Goal: Find specific page/section: Find specific page/section

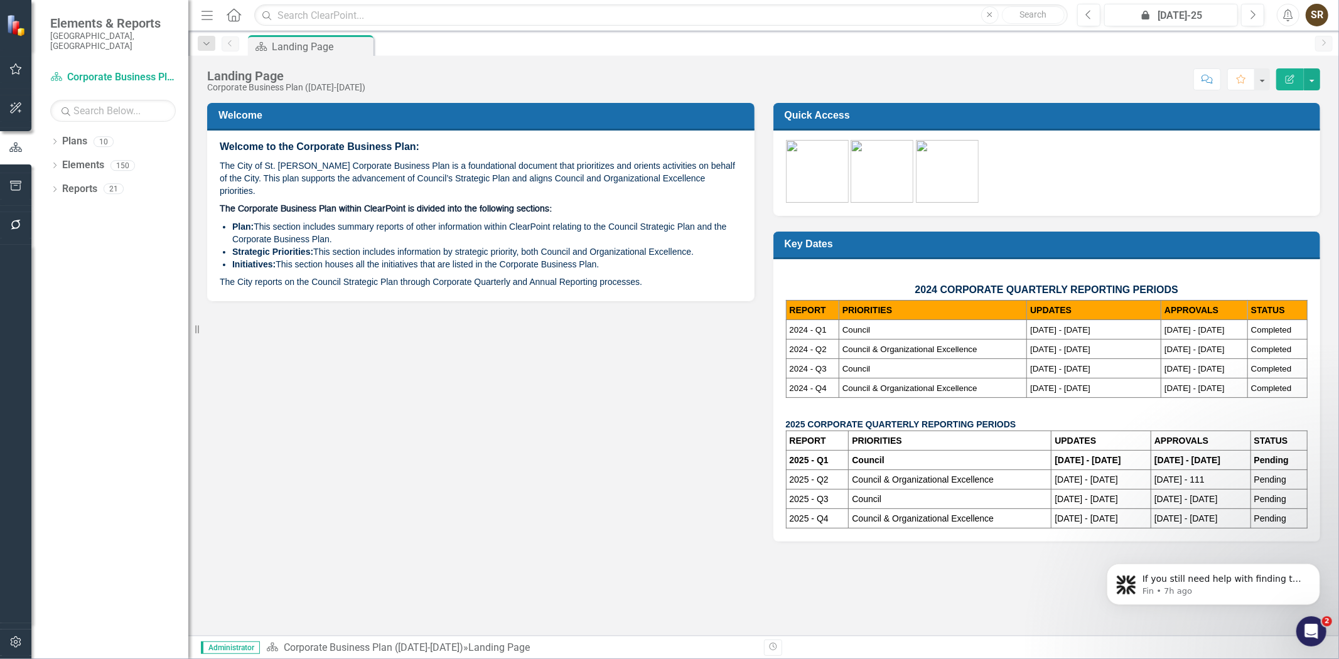
click at [1310, 630] on icon "Open Intercom Messenger" at bounding box center [1310, 631] width 21 height 21
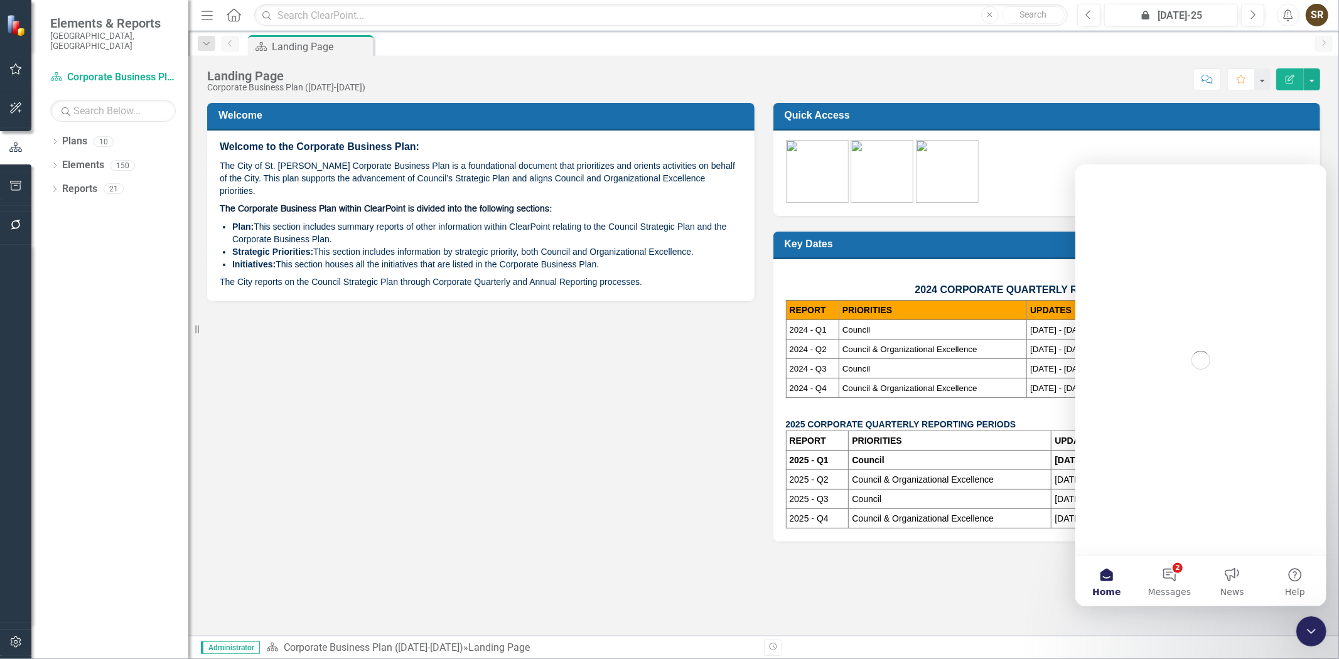
drag, startPoint x: 1310, startPoint y: 630, endPoint x: 2392, endPoint y: 748, distance: 1088.3
click at [1310, 630] on icon "Close Intercom Messenger" at bounding box center [1310, 630] width 15 height 15
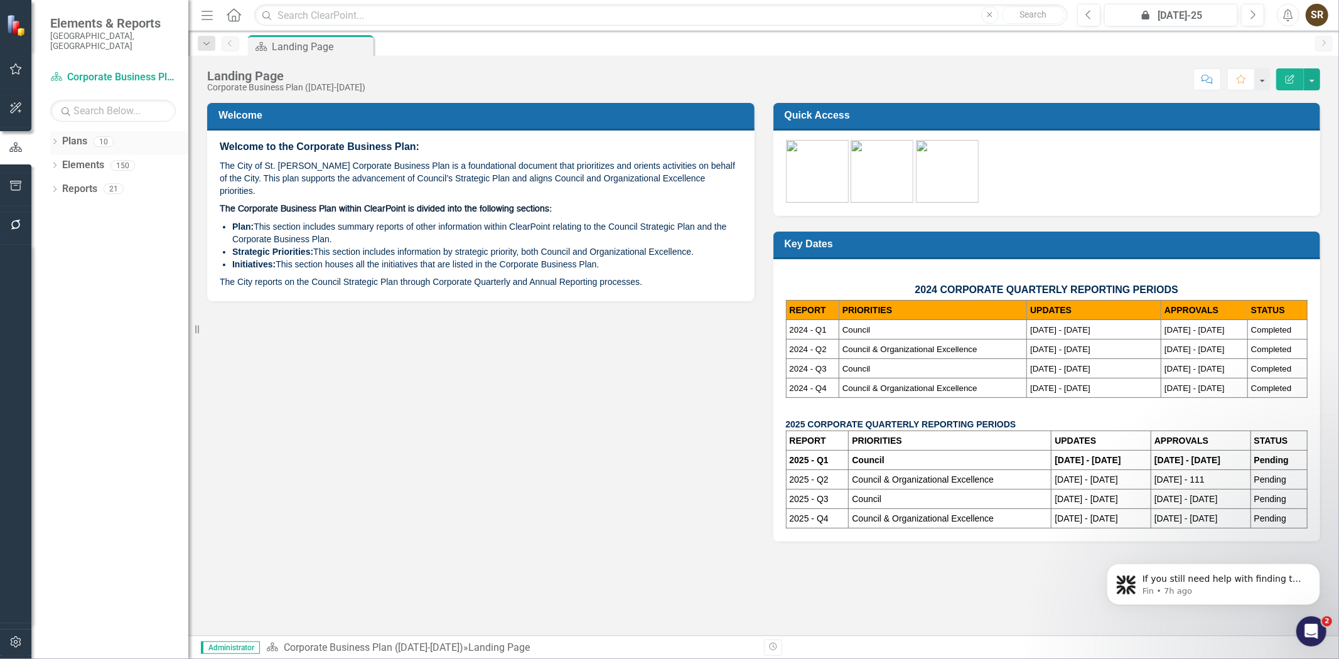
click at [55, 139] on icon "Dropdown" at bounding box center [54, 142] width 9 height 7
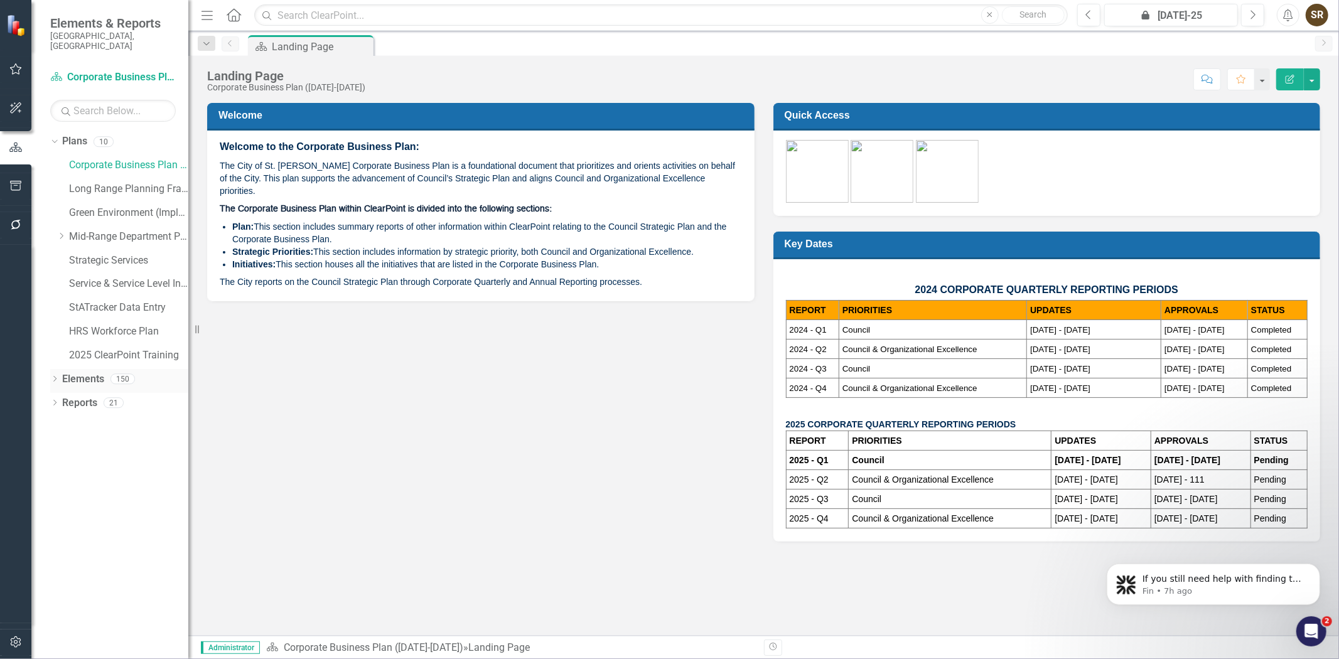
click at [55, 377] on icon "Dropdown" at bounding box center [54, 380] width 9 height 7
click at [90, 301] on link "StATracker Data Entry" at bounding box center [128, 308] width 119 height 14
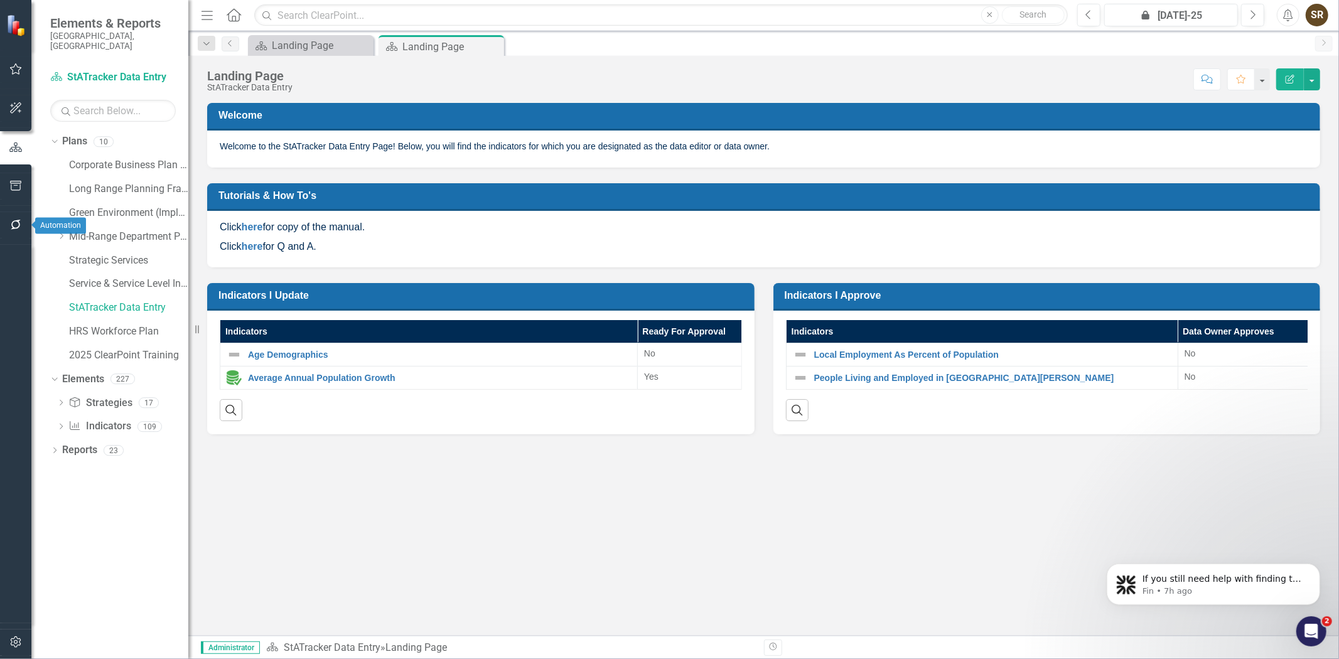
click at [14, 227] on icon "button" at bounding box center [15, 225] width 13 height 10
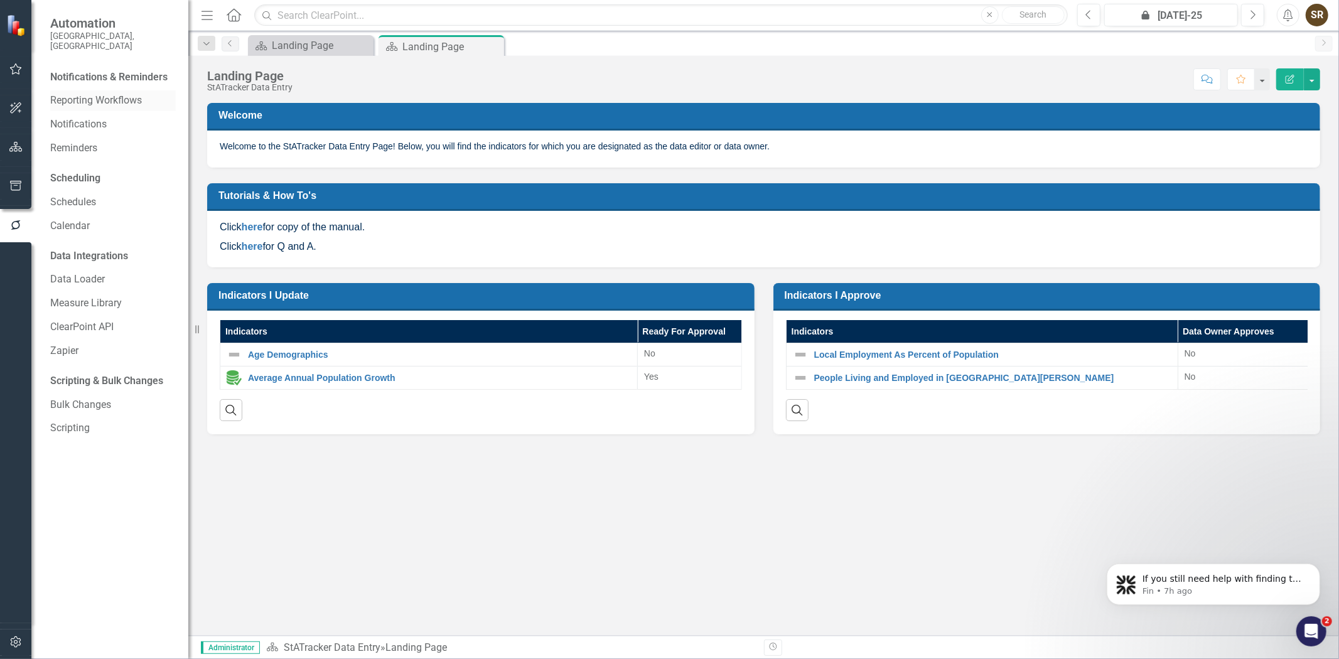
click at [115, 94] on link "Reporting Workflows" at bounding box center [113, 101] width 126 height 14
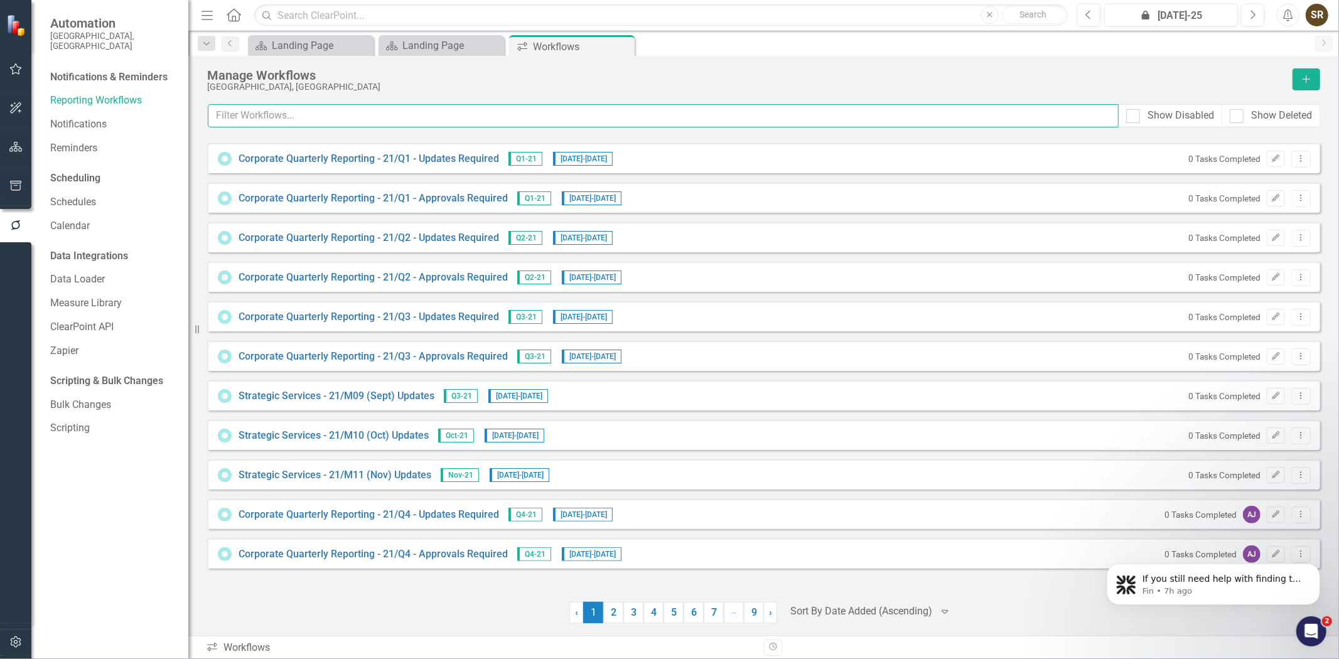
click at [277, 116] on input "text" at bounding box center [663, 115] width 911 height 23
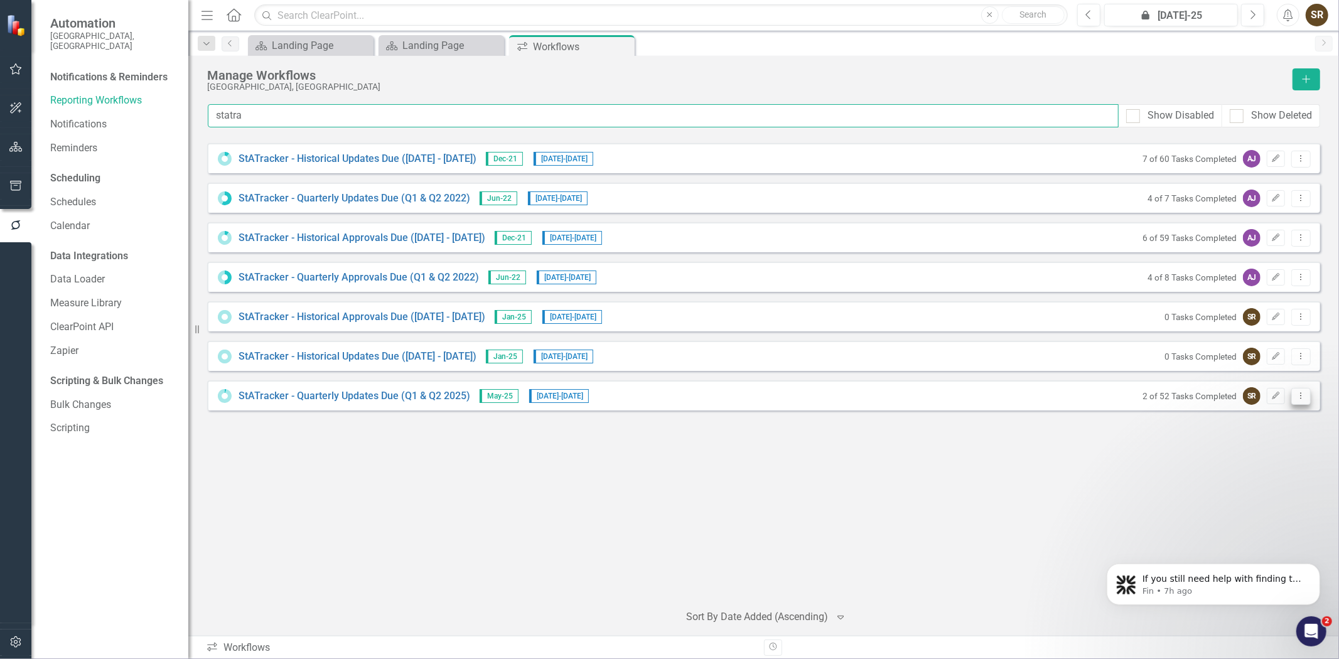
type input "statra"
click at [1301, 397] on icon "Dropdown Menu" at bounding box center [1300, 396] width 11 height 8
click at [1281, 414] on link "Preview Preview Workflow" at bounding box center [1252, 416] width 116 height 23
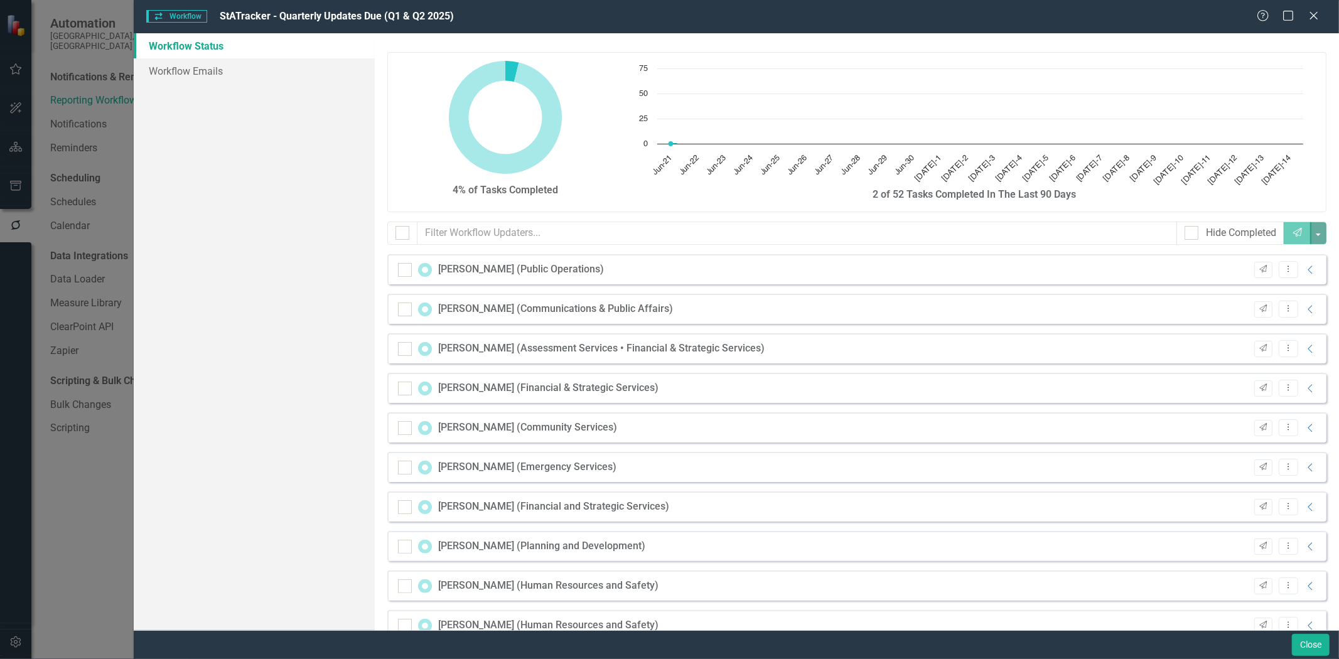
checkbox input "false"
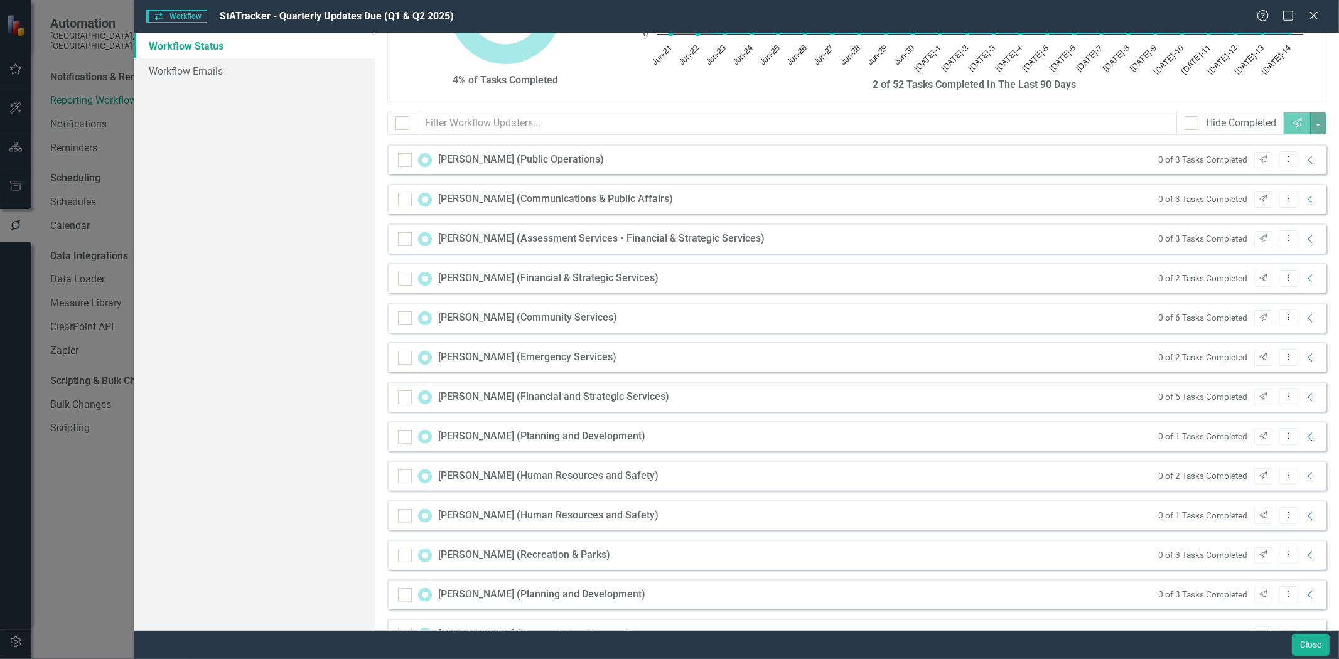
scroll to position [84, 0]
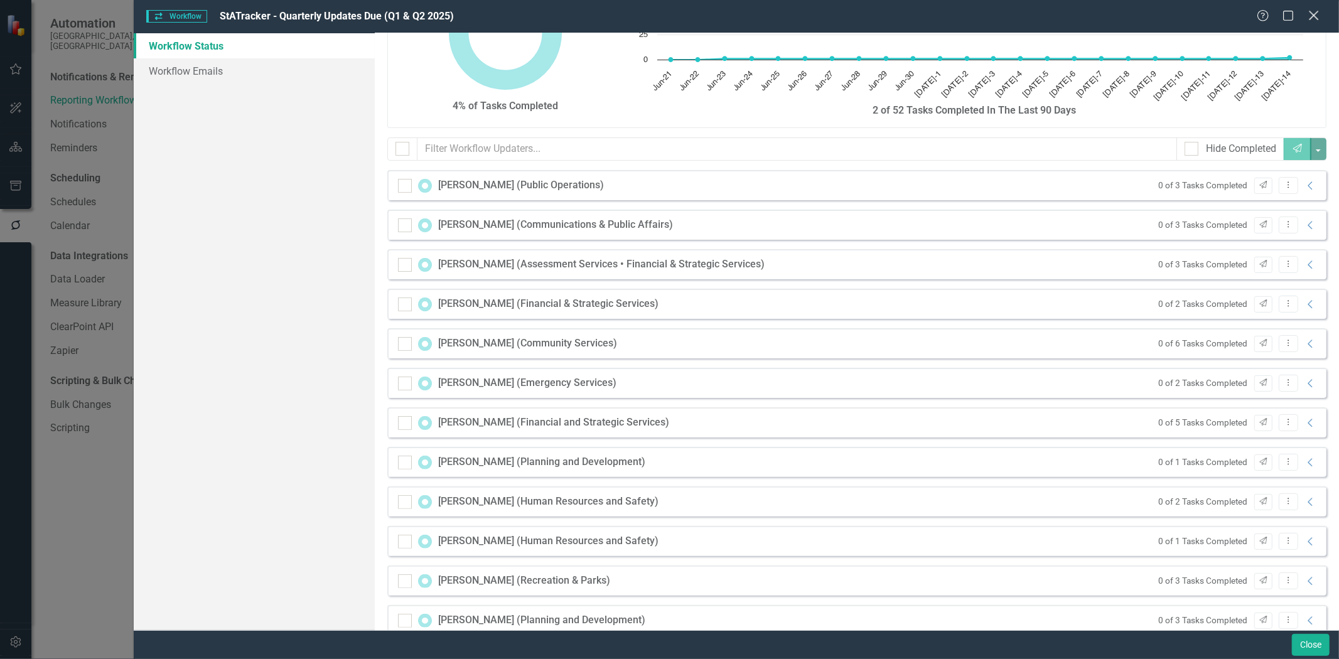
click at [1317, 15] on icon "Close" at bounding box center [1313, 15] width 16 height 12
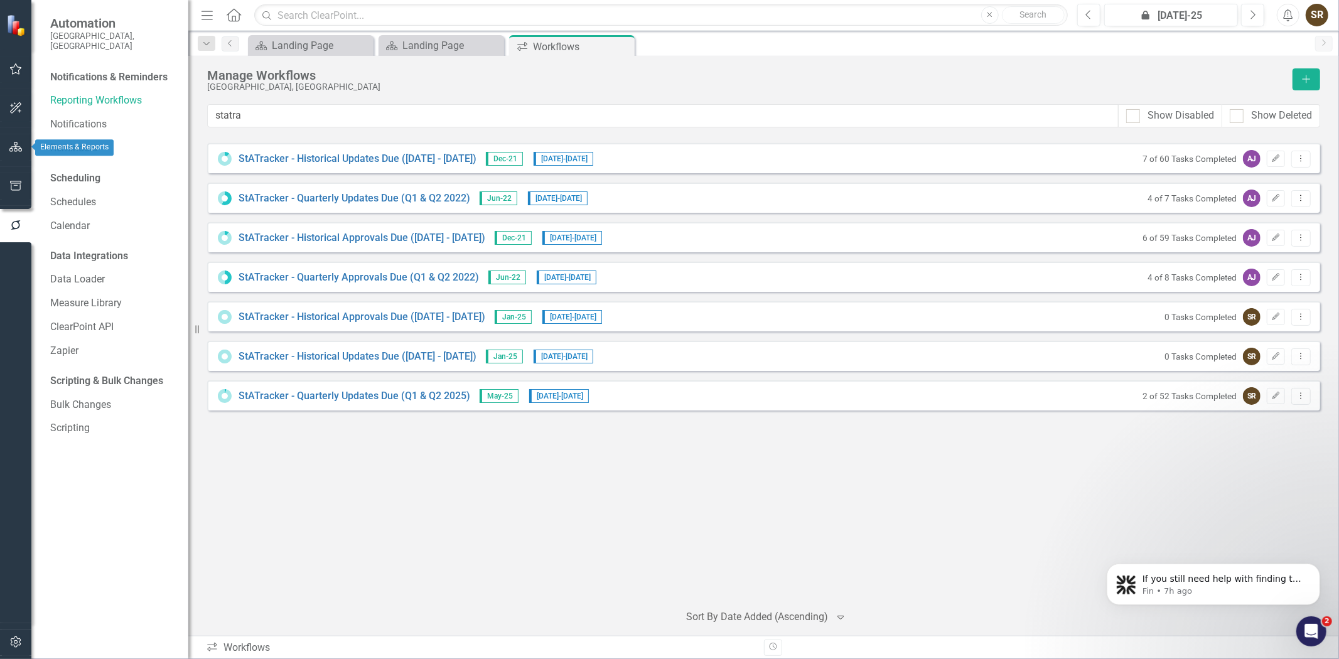
click at [19, 142] on icon "button" at bounding box center [15, 147] width 13 height 10
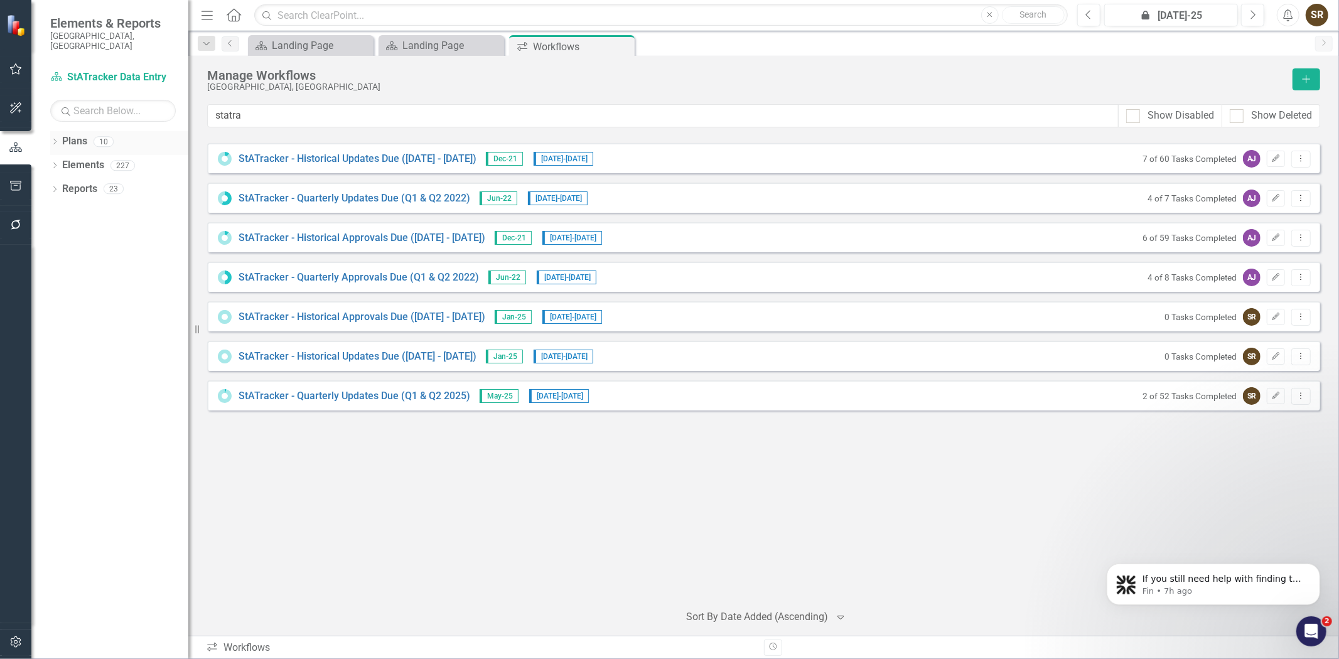
click at [50, 139] on icon "Dropdown" at bounding box center [54, 142] width 9 height 7
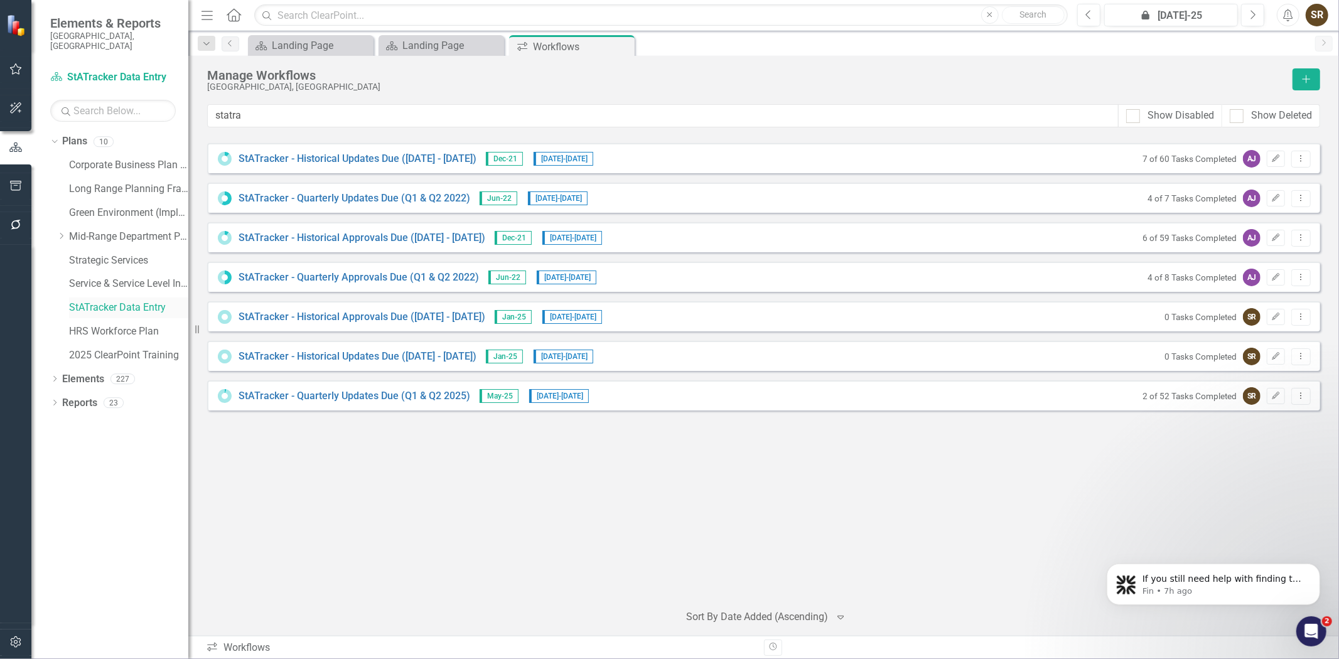
click at [129, 301] on link "StATracker Data Entry" at bounding box center [128, 308] width 119 height 14
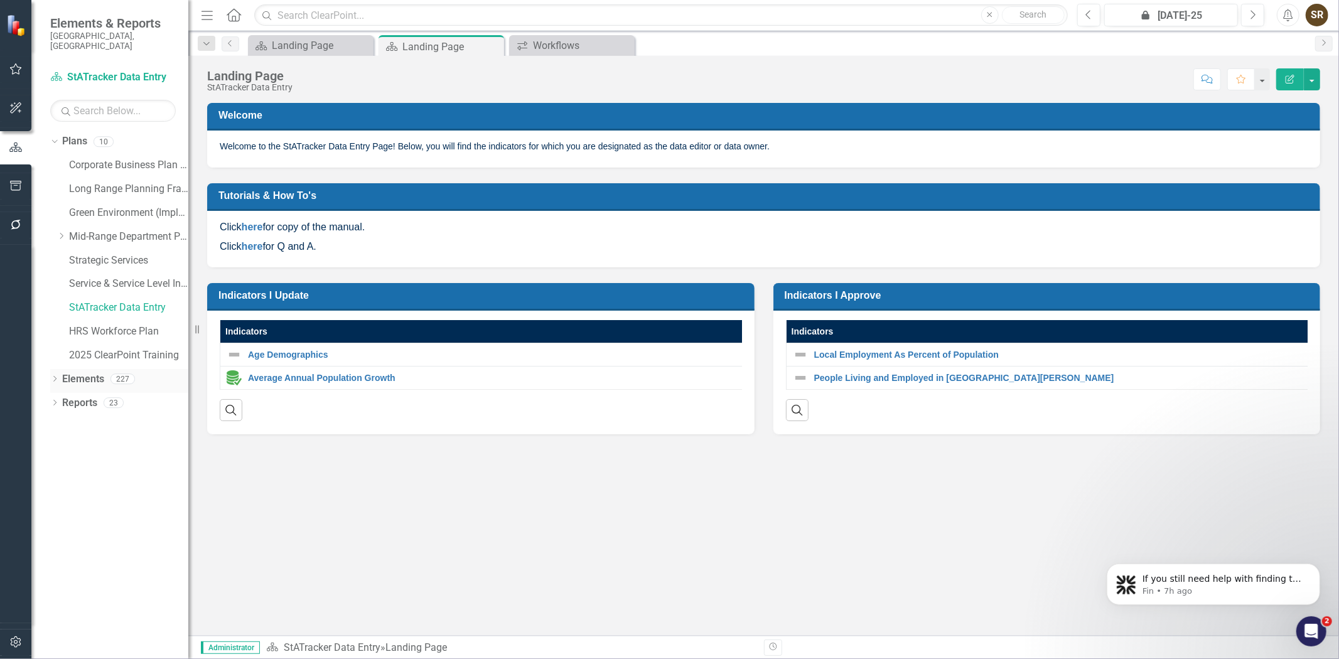
click at [55, 377] on icon "Dropdown" at bounding box center [54, 380] width 9 height 7
click at [99, 419] on link "Indicator Indicators" at bounding box center [99, 426] width 62 height 14
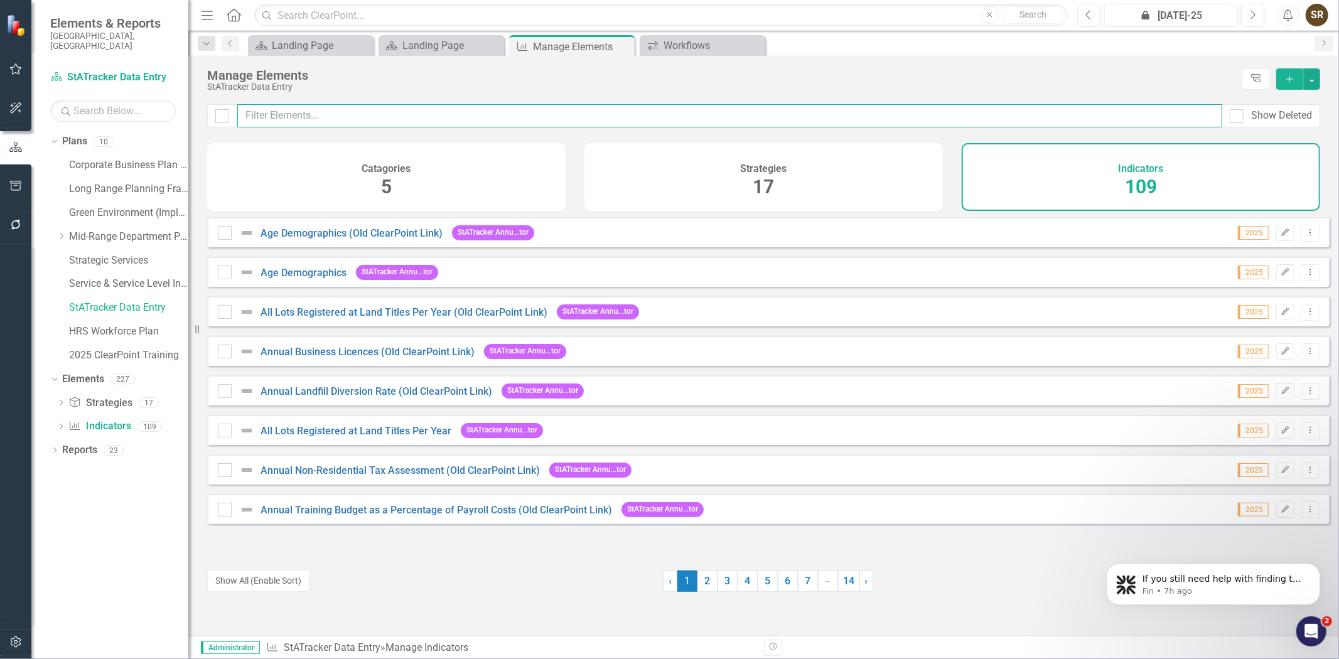
click at [351, 115] on input "text" at bounding box center [729, 115] width 985 height 23
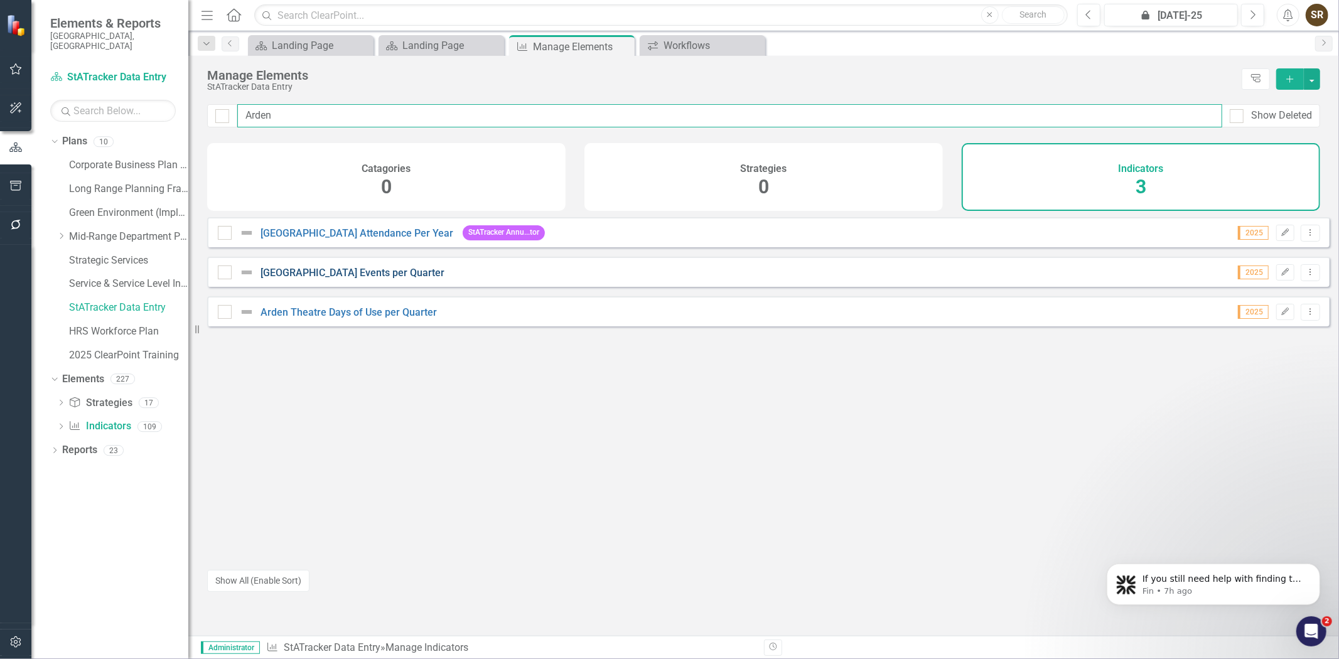
type input "Arden"
click at [375, 279] on link "Arden Theatre Events per Quarter" at bounding box center [352, 273] width 184 height 12
